Goal: Task Accomplishment & Management: Complete application form

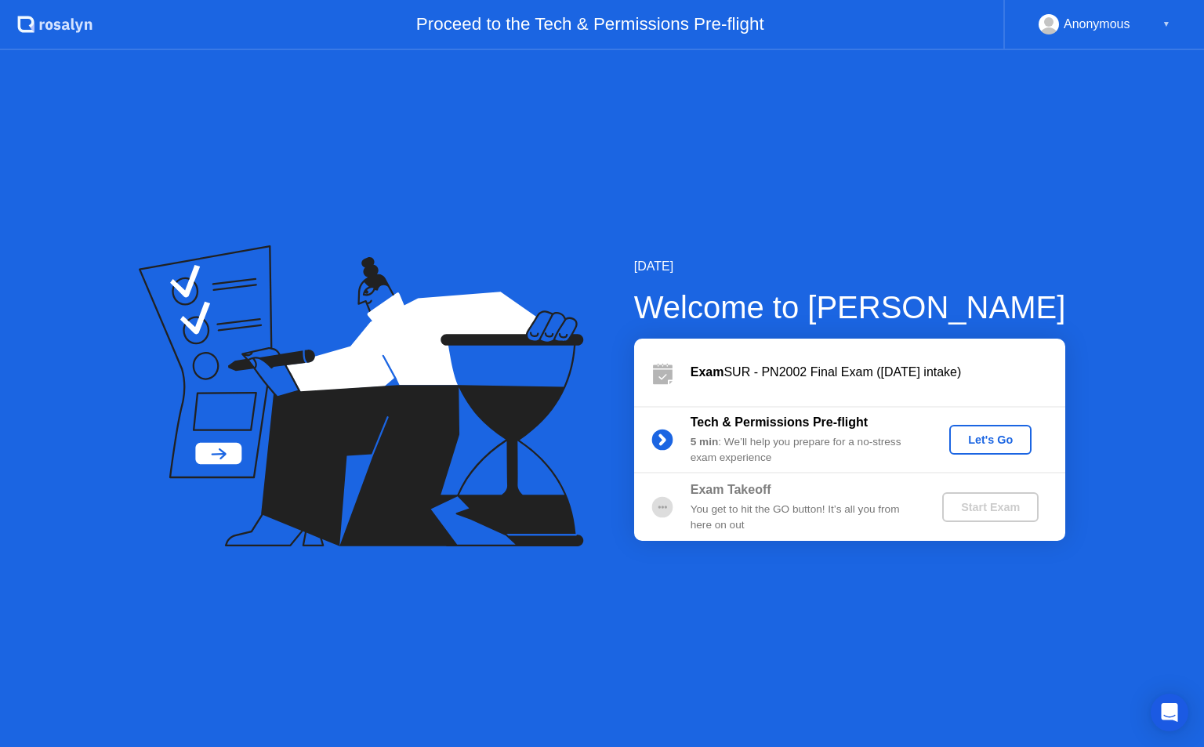
click at [1026, 437] on button "Let's Go" at bounding box center [990, 440] width 82 height 30
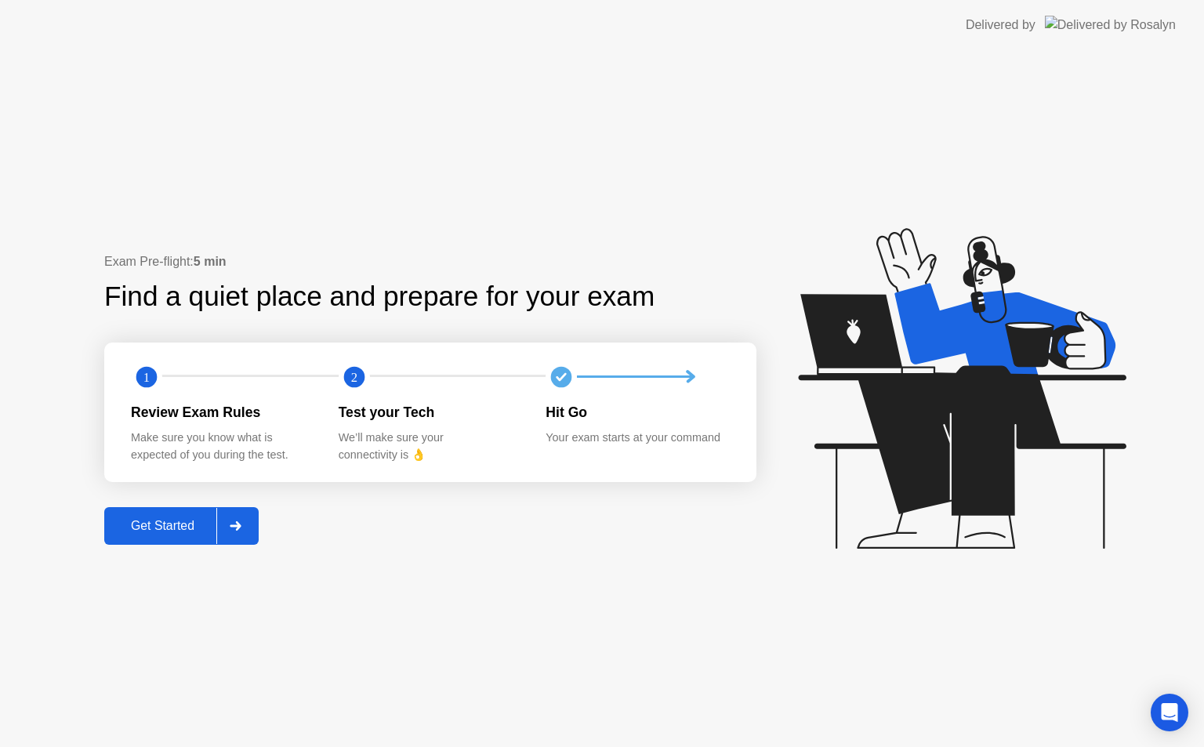
click at [87, 528] on div "Exam Pre-flight: 5 min Find a quiet place and prepare for your exam 1 2 Review …" at bounding box center [602, 398] width 1204 height 697
click at [107, 528] on button "Get Started" at bounding box center [181, 526] width 154 height 38
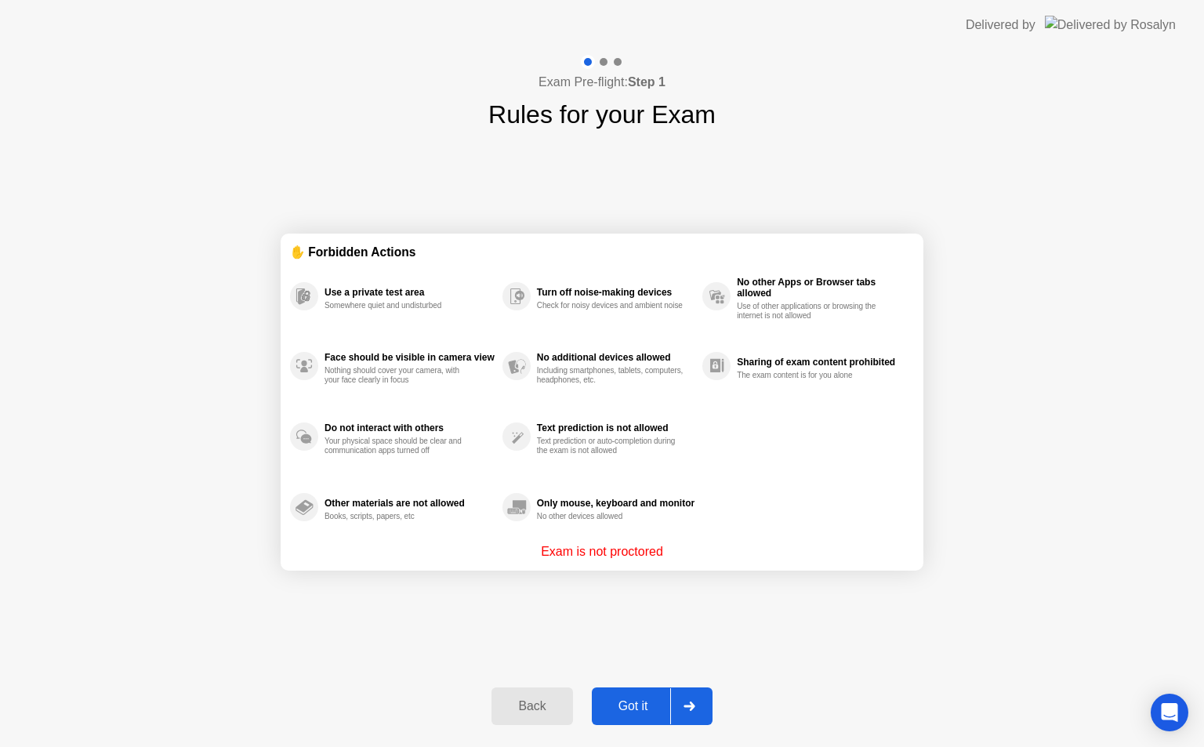
click at [602, 687] on button "Got it" at bounding box center [652, 706] width 121 height 38
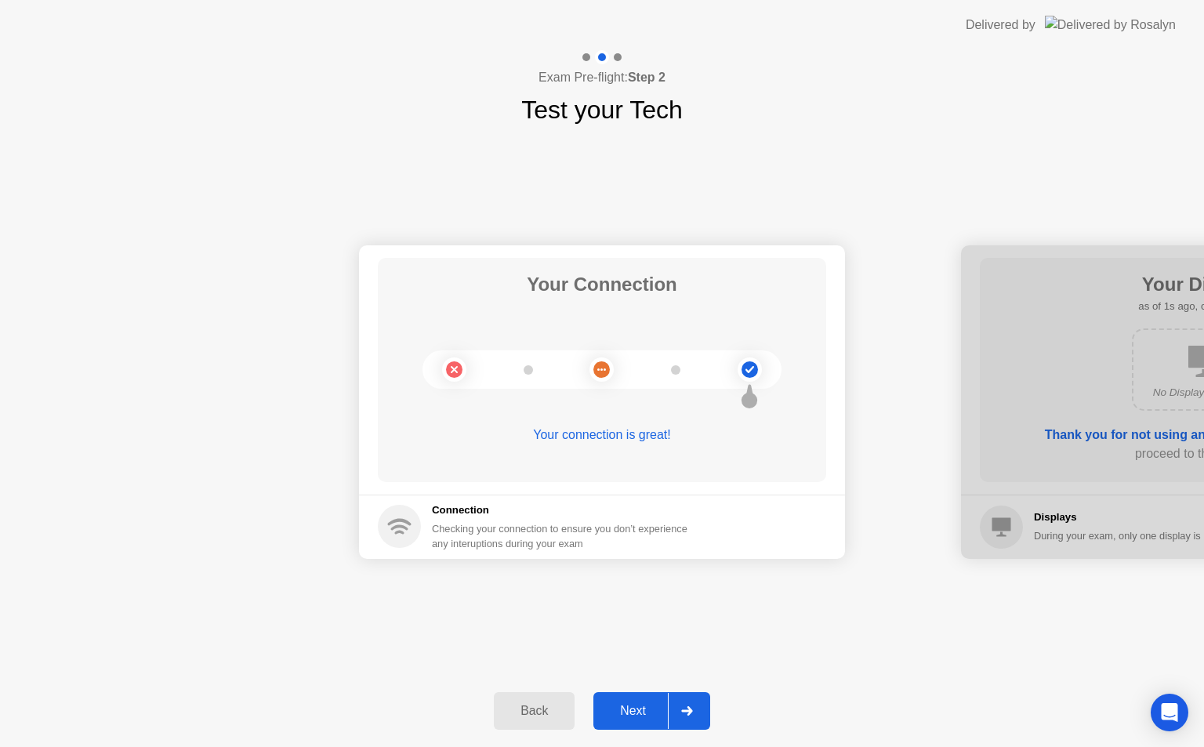
click at [629, 710] on div "Next" at bounding box center [633, 711] width 70 height 14
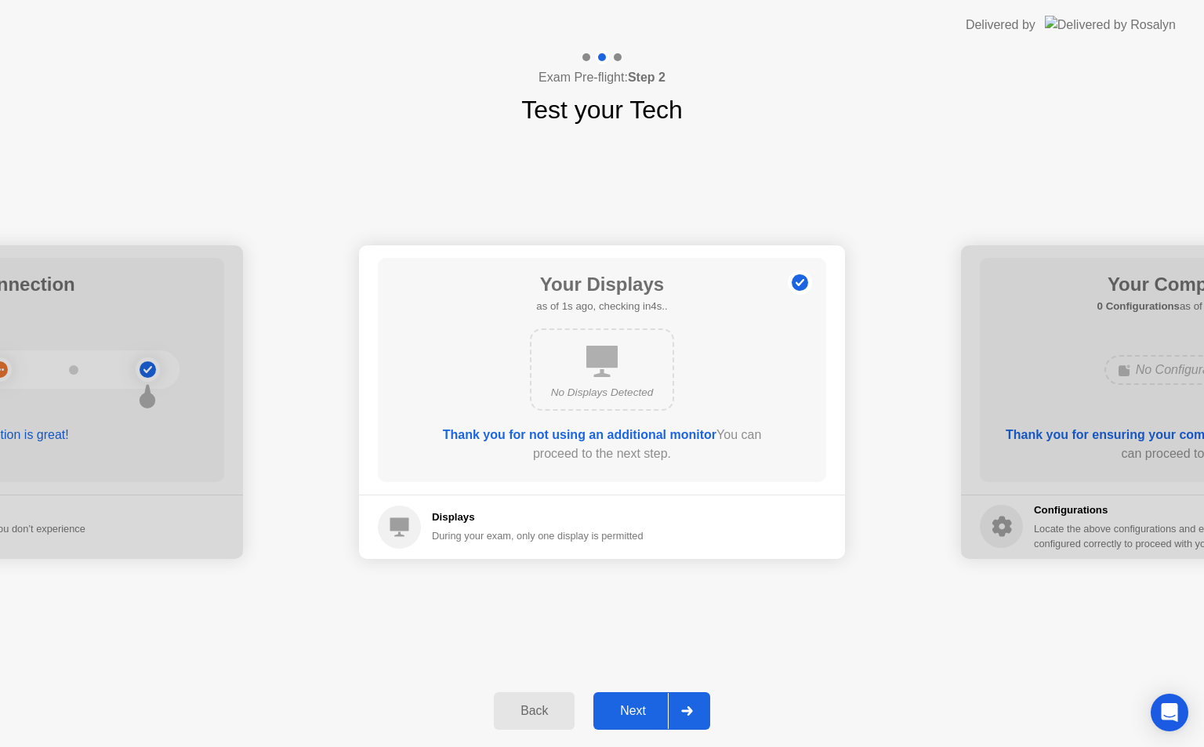
click at [629, 710] on div "Next" at bounding box center [633, 711] width 70 height 14
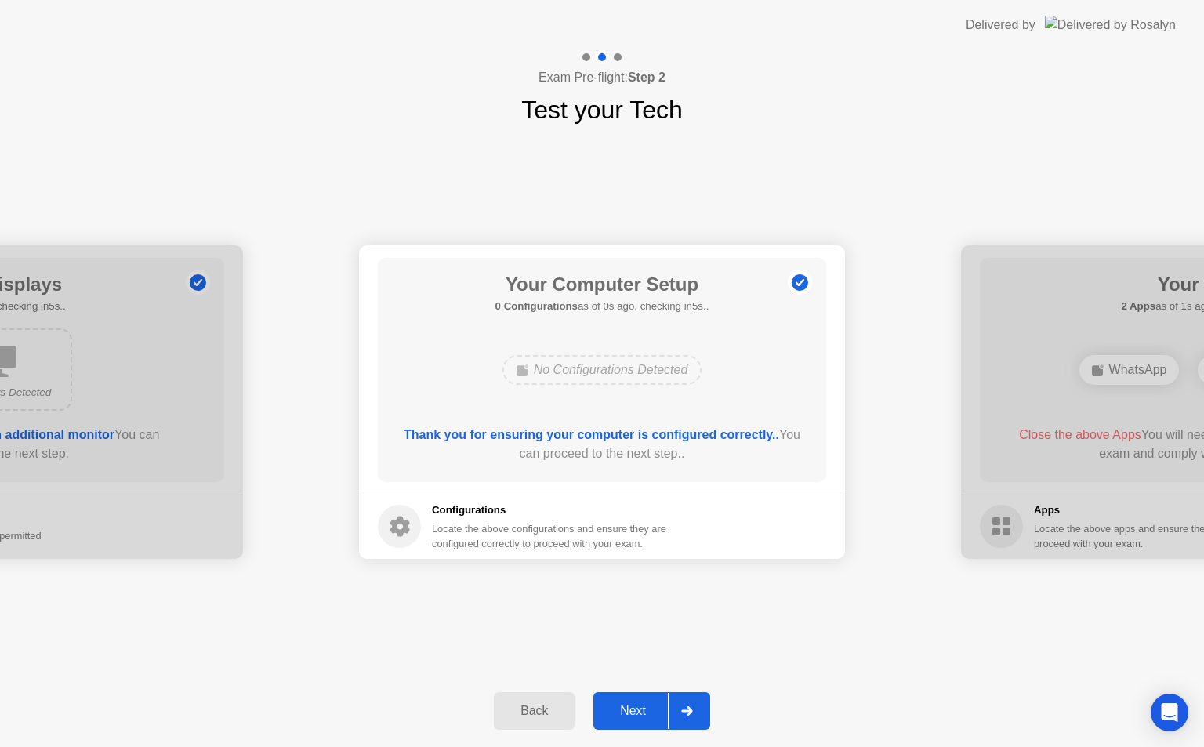
click at [629, 710] on div "Next" at bounding box center [633, 711] width 70 height 14
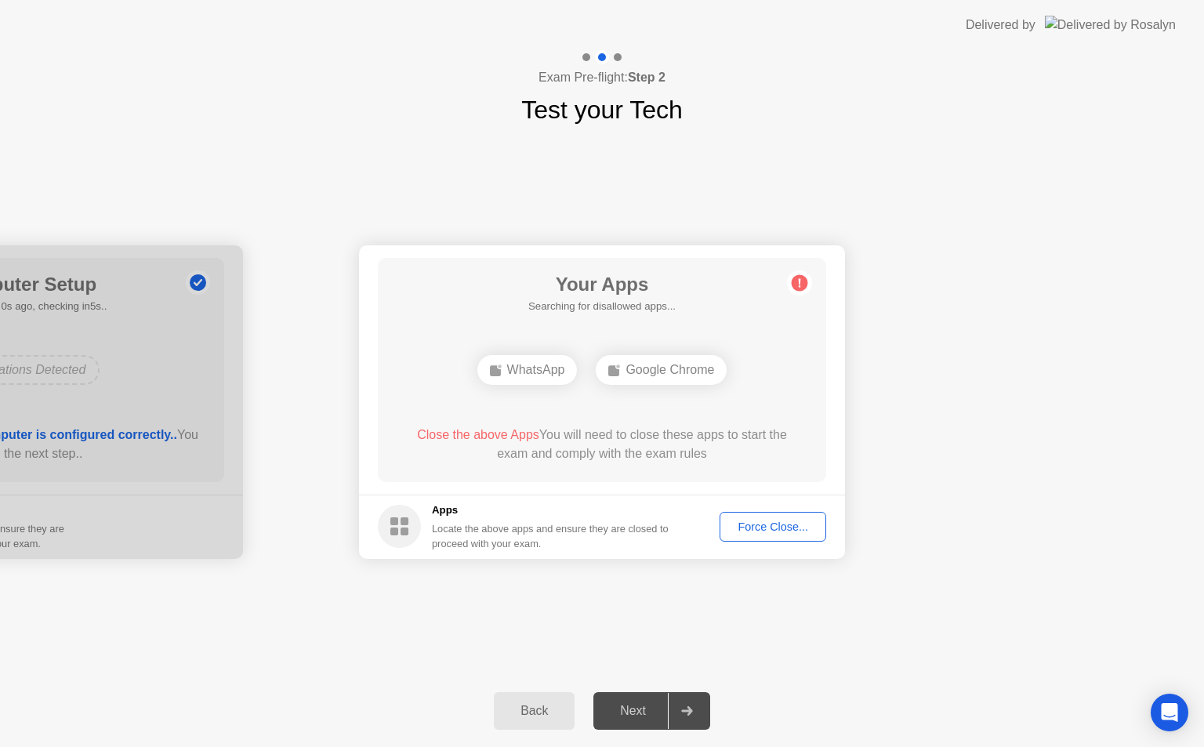
click at [629, 710] on div "Next" at bounding box center [633, 711] width 70 height 14
click at [767, 513] on button "Force Close..." at bounding box center [773, 527] width 107 height 30
click at [770, 537] on button "Force Close..." at bounding box center [773, 527] width 107 height 30
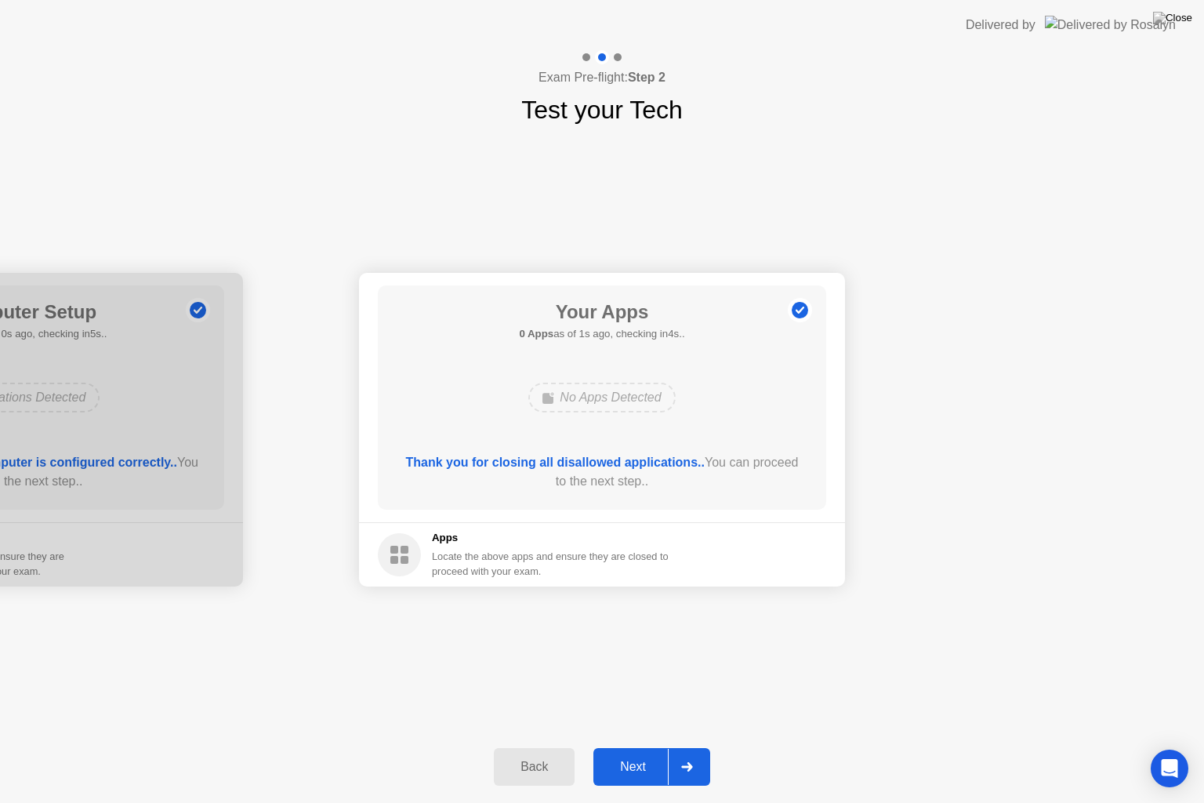
click at [628, 746] on div "Next" at bounding box center [633, 767] width 70 height 14
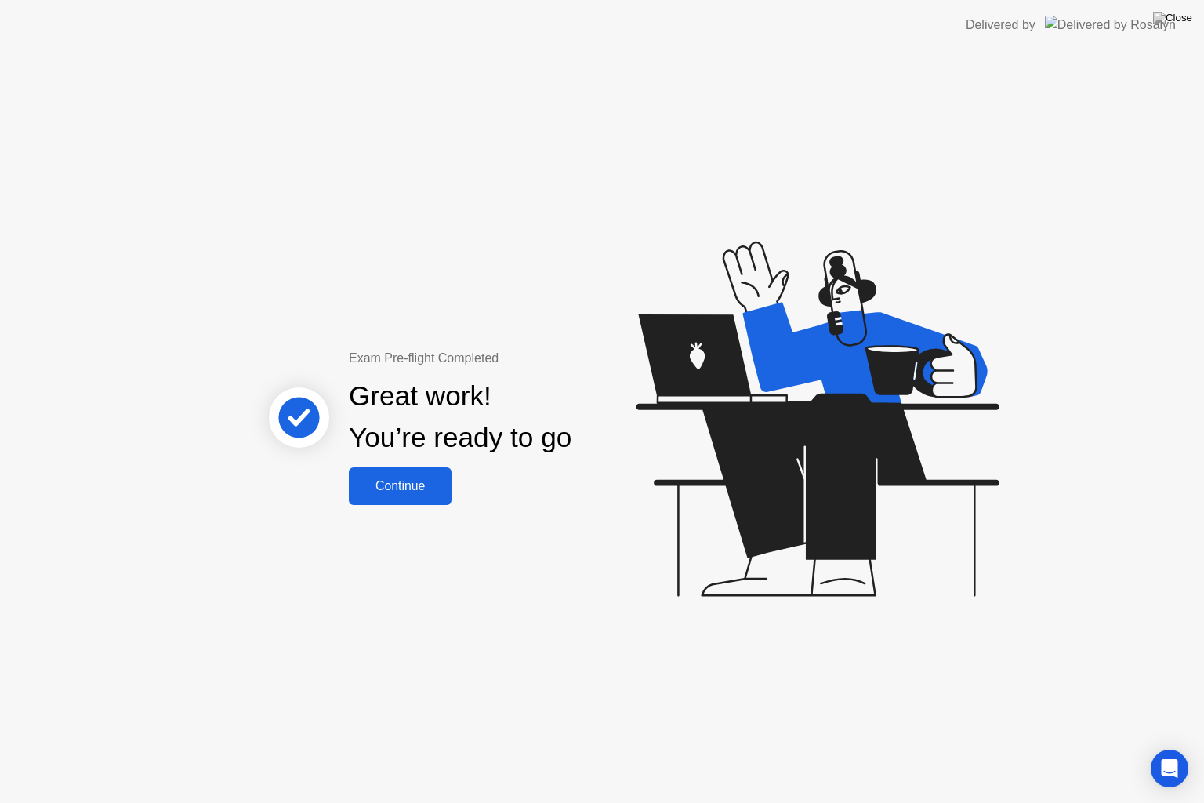
click at [402, 483] on div "Continue" at bounding box center [400, 486] width 93 height 14
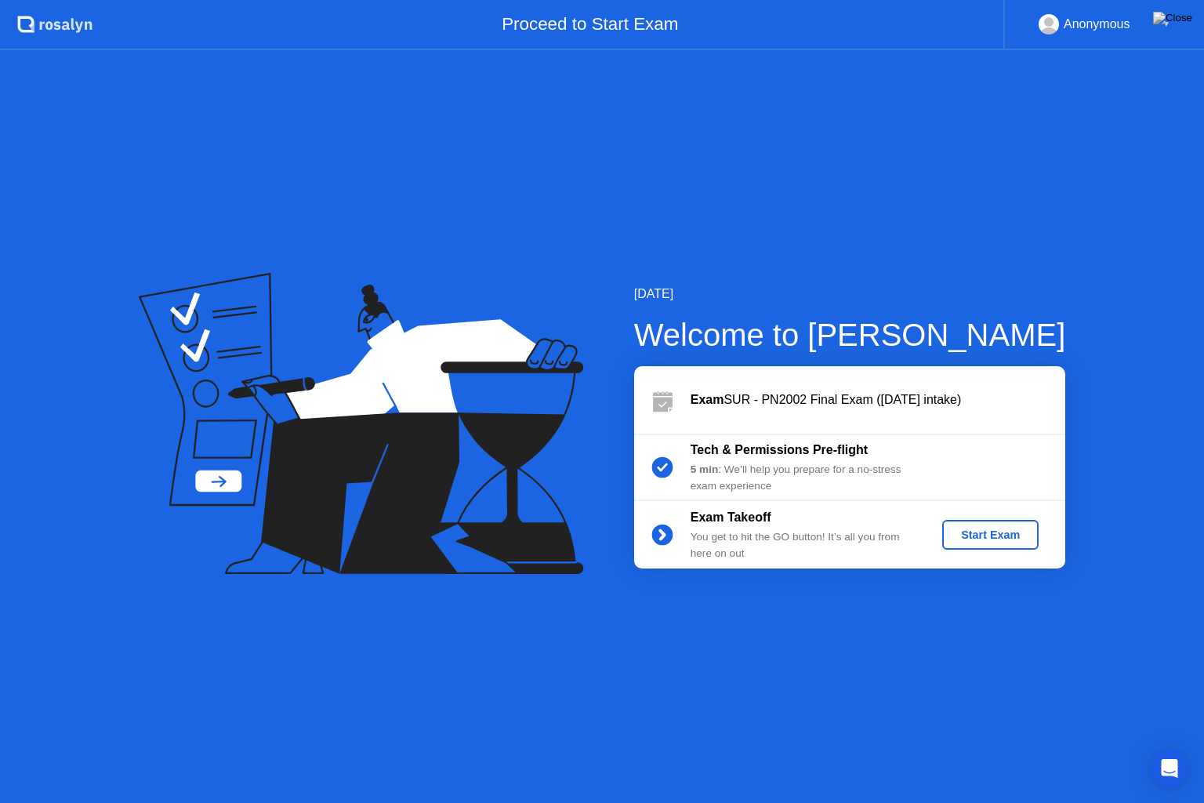
click at [999, 531] on div "Start Exam" at bounding box center [991, 534] width 84 height 13
